Goal: Entertainment & Leisure: Consume media (video, audio)

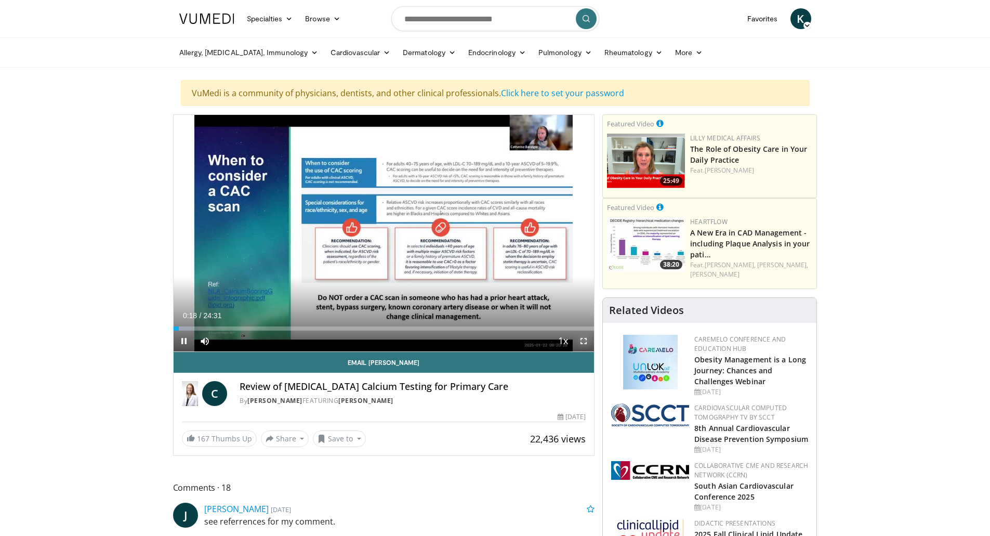
click at [582, 337] on span "Video Player" at bounding box center [583, 341] width 21 height 21
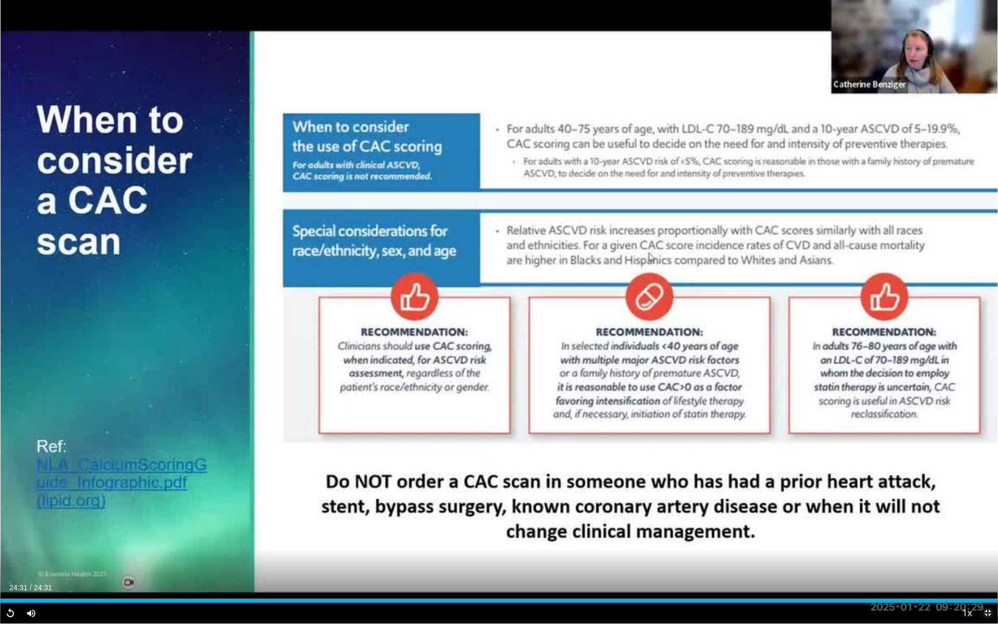
click at [986, 535] on span "Video Player" at bounding box center [987, 613] width 21 height 21
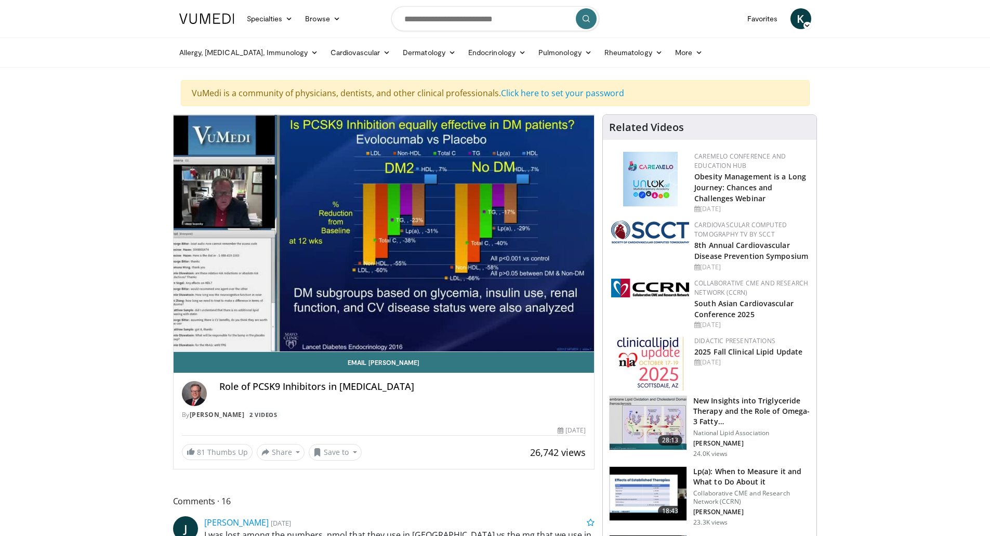
click at [800, 22] on span "K" at bounding box center [801, 18] width 21 height 21
